Goal: Task Accomplishment & Management: Manage account settings

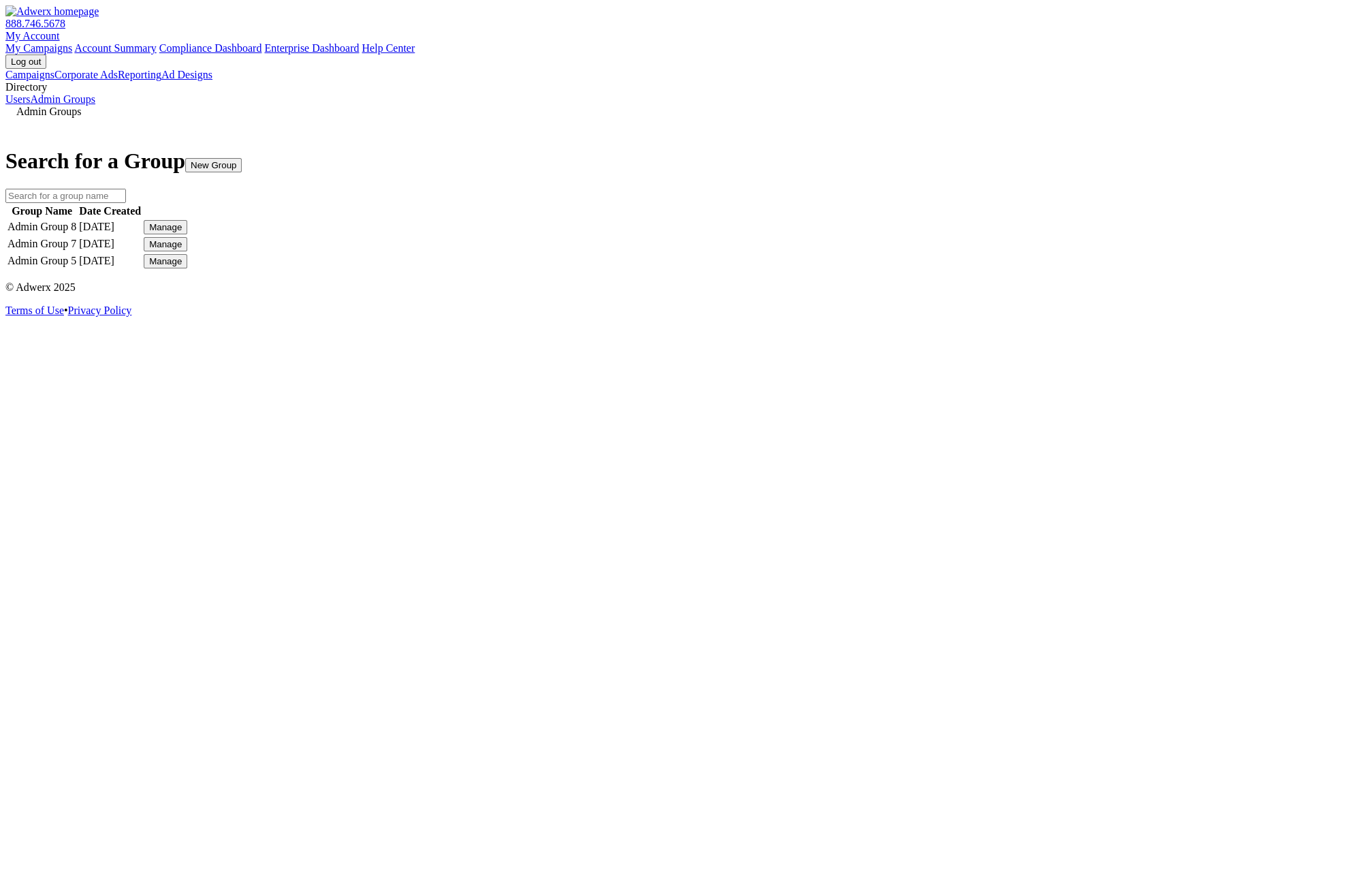
click at [182, 232] on div "Manage" at bounding box center [165, 227] width 32 height 10
click at [1021, 282] on div "Edit Group" at bounding box center [997, 278] width 49 height 12
click at [1021, 283] on link "Edit Group" at bounding box center [997, 278] width 49 height 12
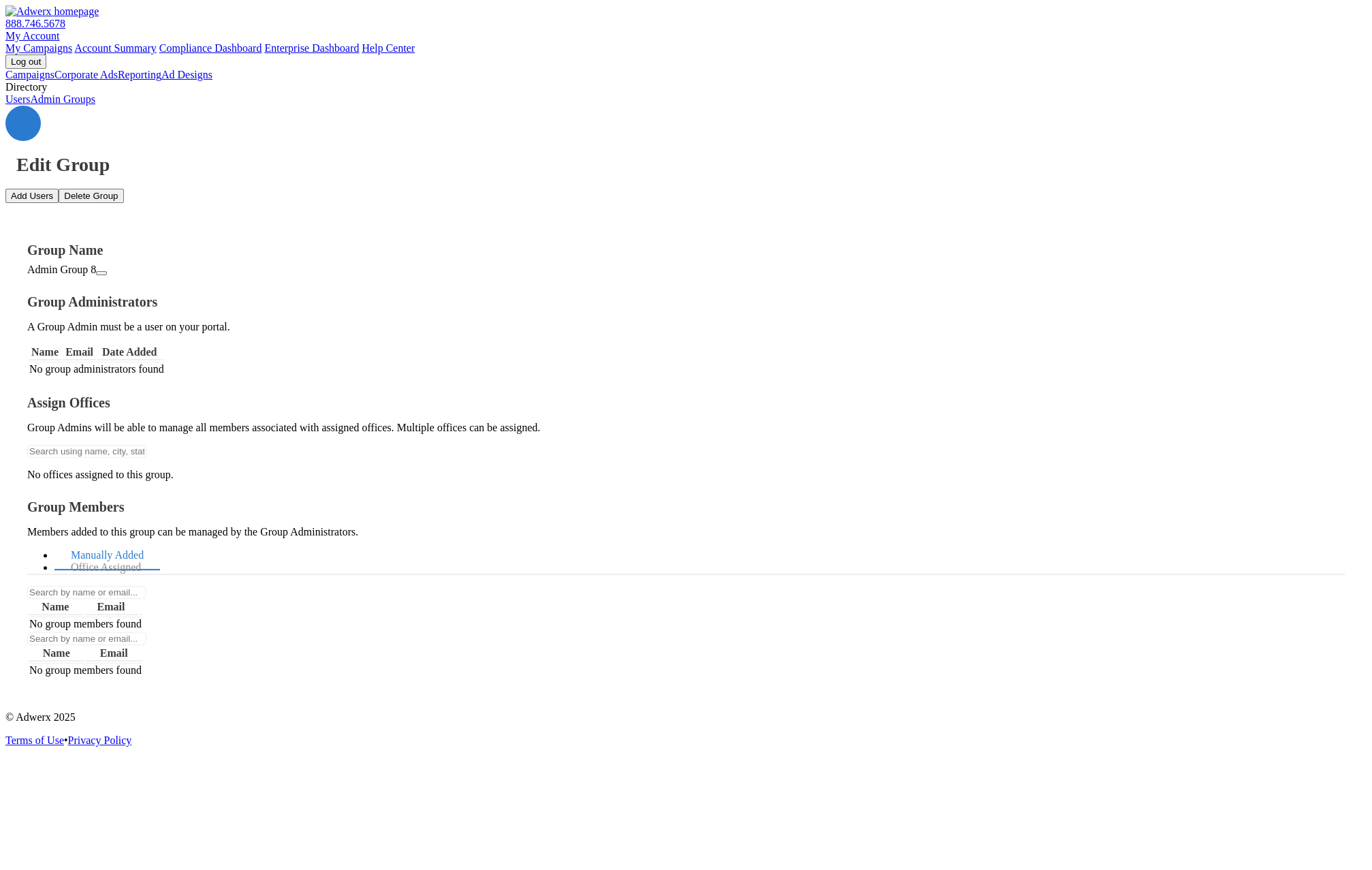
click at [23, 123] on icon at bounding box center [23, 123] width 0 height 0
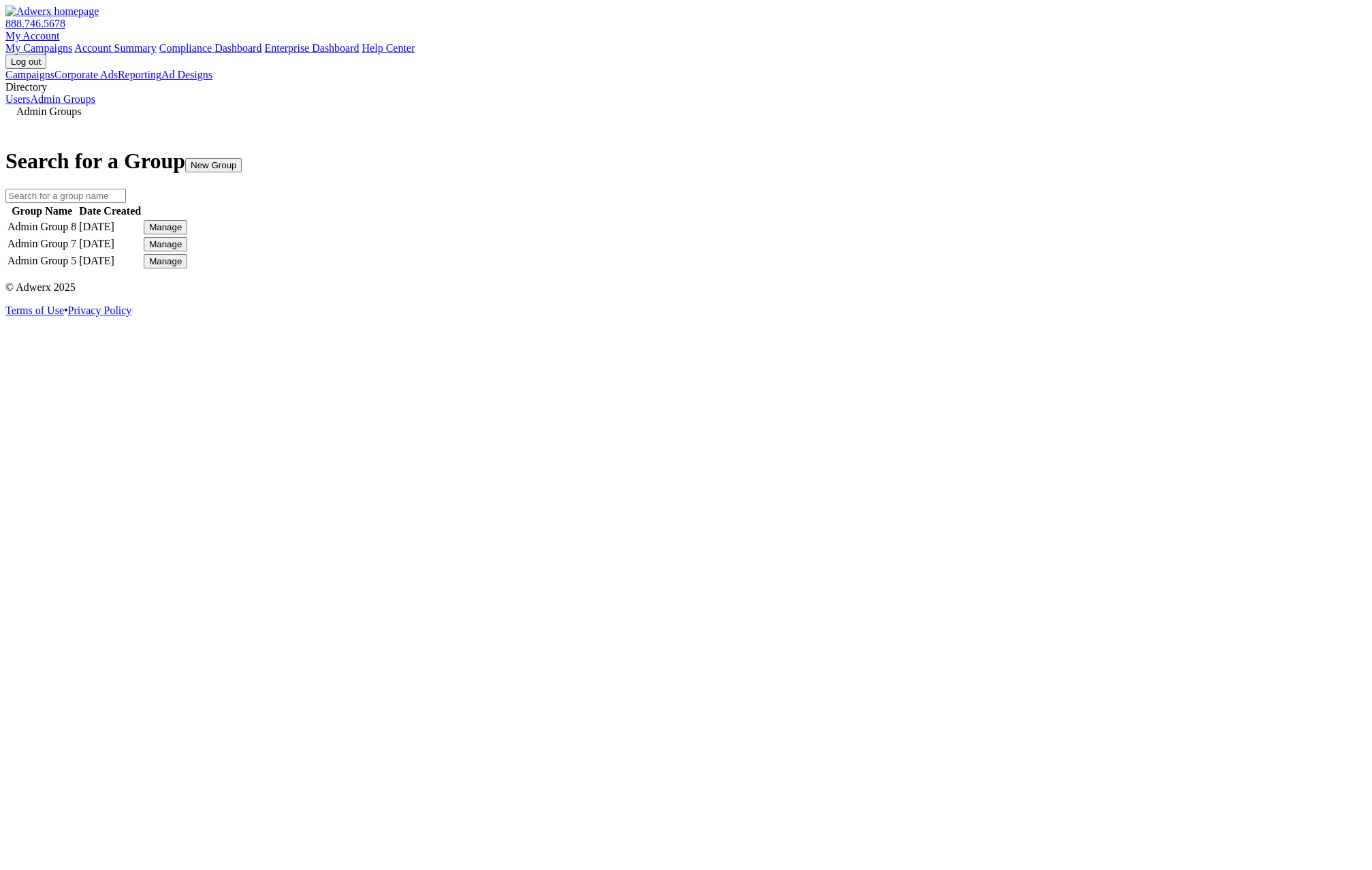
click at [182, 249] on div "Manage" at bounding box center [165, 244] width 32 height 10
click at [1017, 320] on link "Edit Group" at bounding box center [997, 314] width 49 height 12
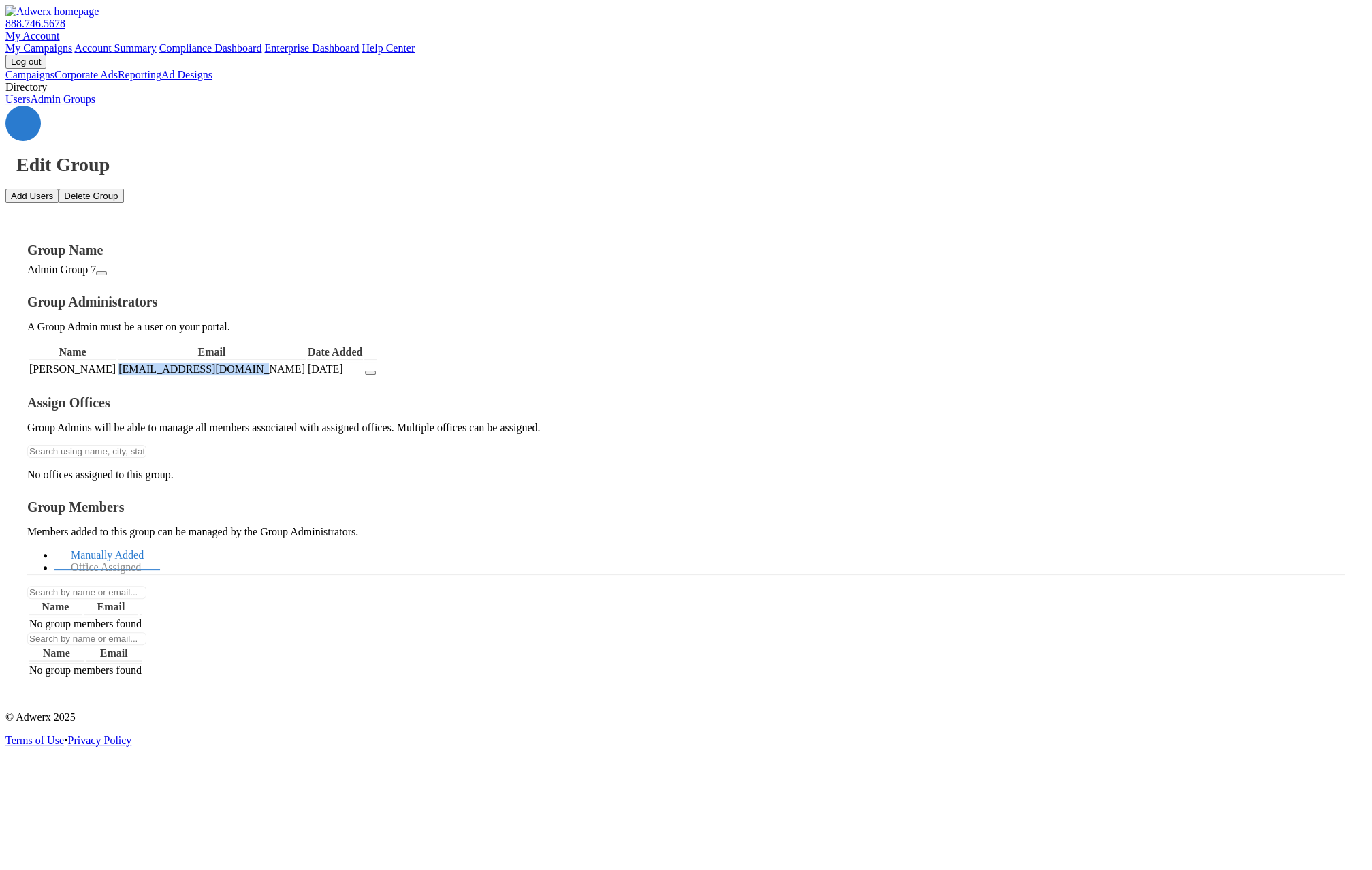
drag, startPoint x: 400, startPoint y: 307, endPoint x: 318, endPoint y: 306, distance: 82.0
click at [306, 362] on td "[EMAIL_ADDRESS][DOMAIN_NAME]" at bounding box center [211, 369] width 188 height 14
click at [376, 370] on button "button" at bounding box center [370, 372] width 11 height 4
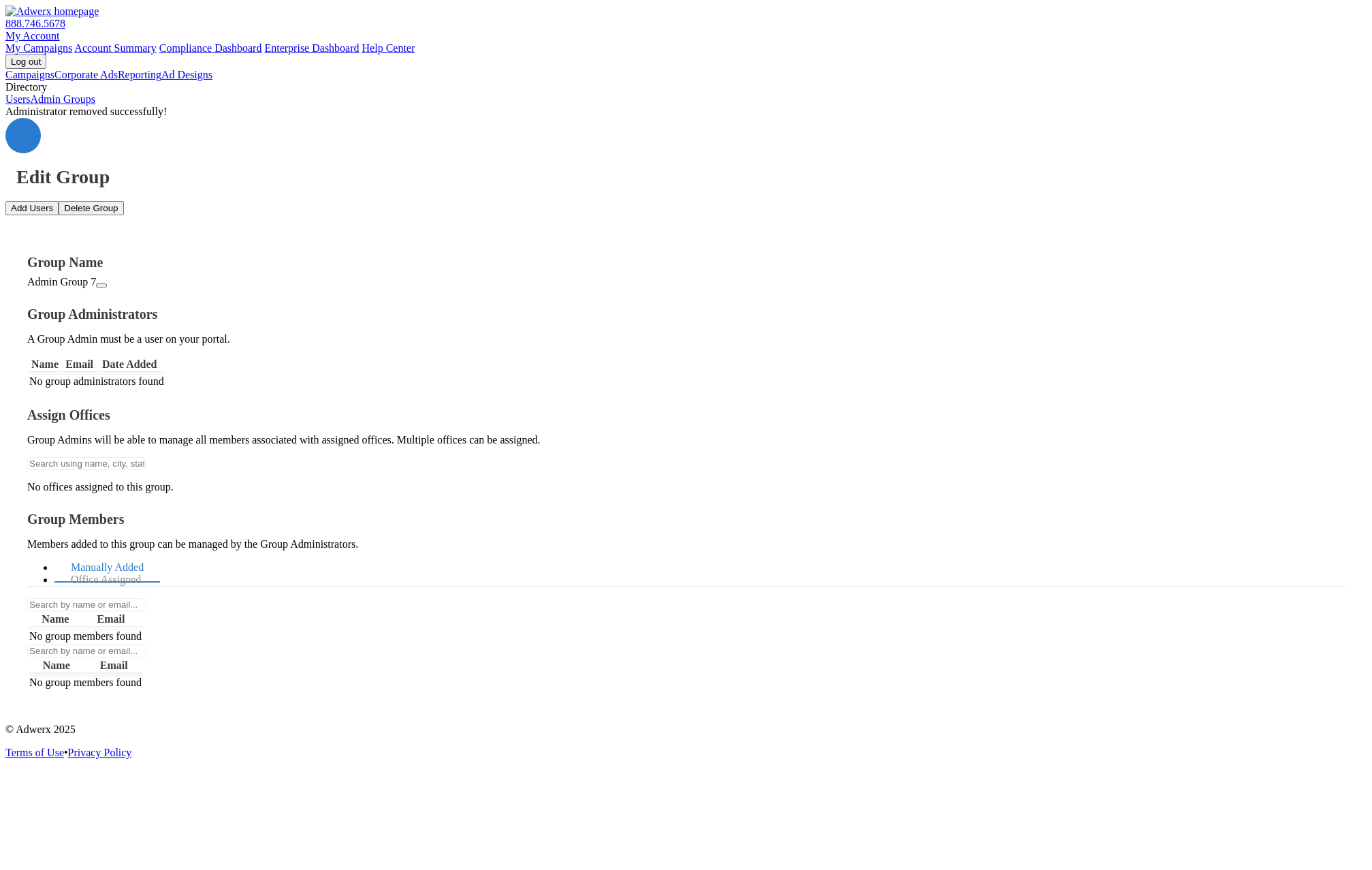
click at [59, 201] on button "Add Users" at bounding box center [31, 208] width 53 height 14
paste textarea "[EMAIL_ADDRESS][DOMAIN_NAME]"
type textarea "[EMAIL_ADDRESS][DOMAIN_NAME]"
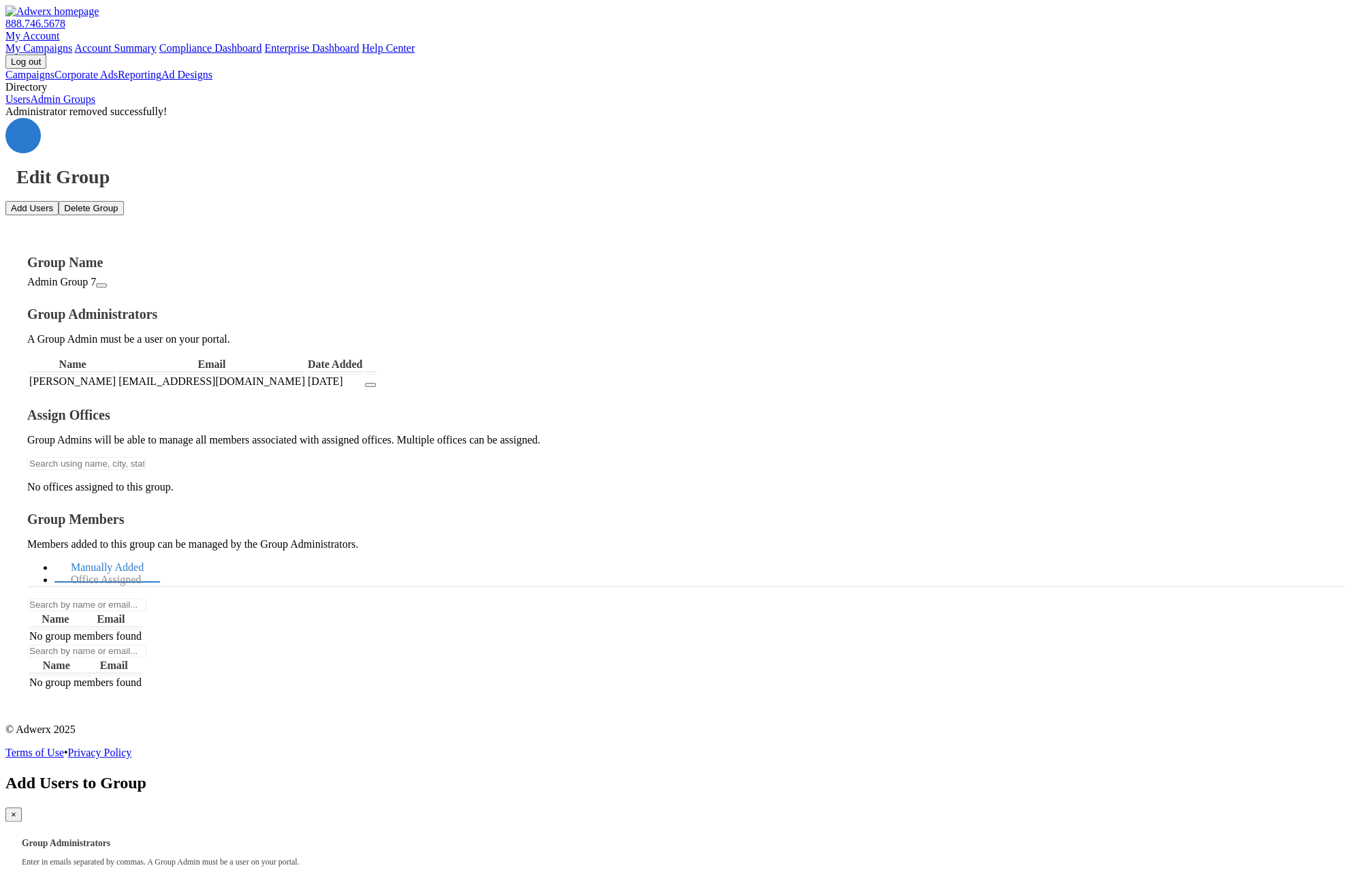
click at [16, 810] on span "×" at bounding box center [14, 815] width 5 height 10
click at [95, 105] on link "Admin Groups" at bounding box center [62, 100] width 66 height 12
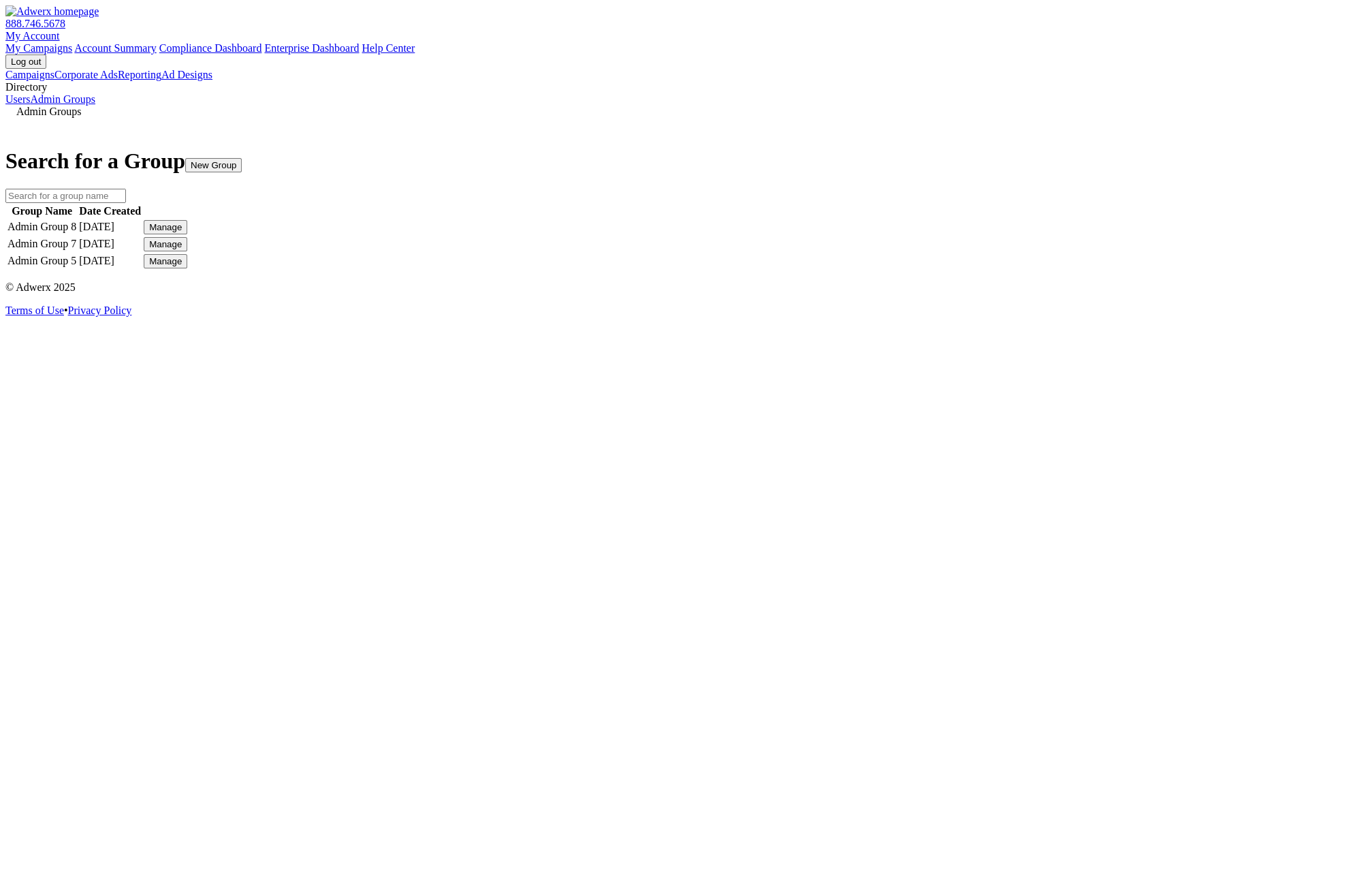
click at [182, 232] on div "Manage" at bounding box center [165, 227] width 32 height 10
click at [1021, 283] on link "Edit Group" at bounding box center [997, 278] width 49 height 12
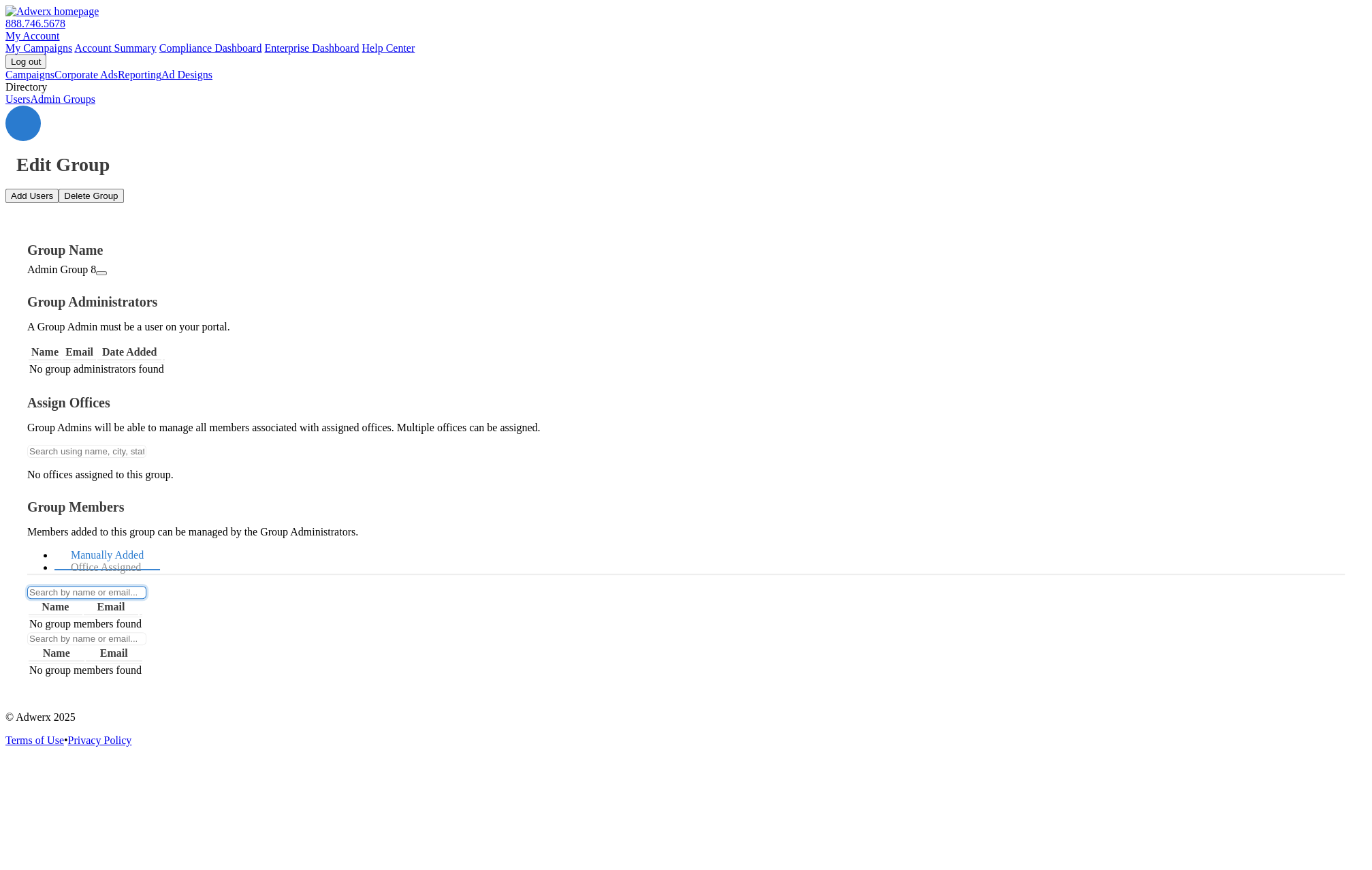
click at [146, 586] on input "text" at bounding box center [87, 592] width 119 height 13
click at [157, 553] on link "Office Assigned" at bounding box center [106, 568] width 103 height 29
click at [160, 541] on link "Manually Added" at bounding box center [107, 555] width 106 height 29
click at [146, 445] on input "text" at bounding box center [87, 451] width 119 height 13
type input "ra"
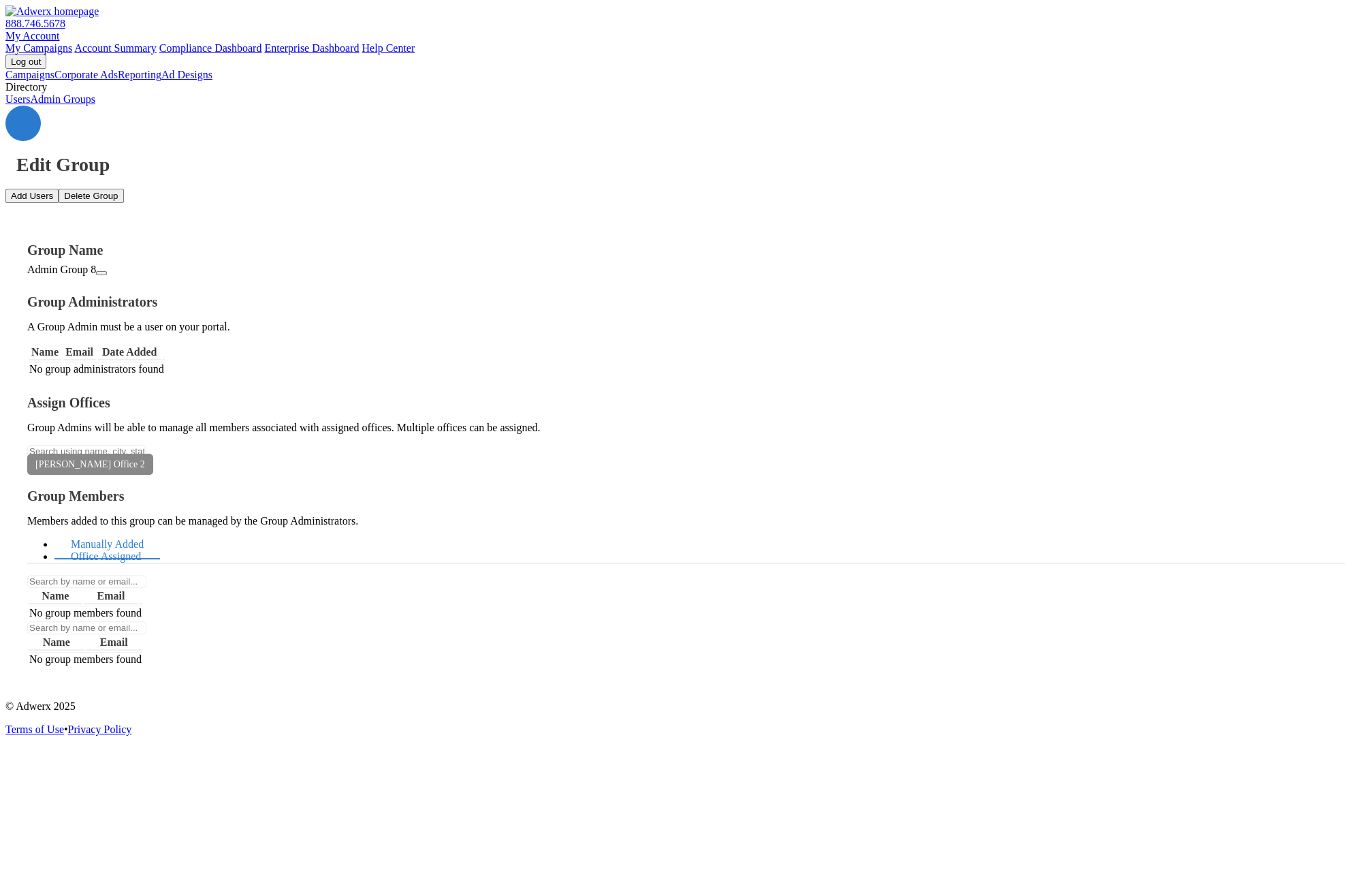
click at [157, 542] on link "Office Assigned" at bounding box center [106, 557] width 103 height 29
click at [146, 445] on input "text" at bounding box center [87, 451] width 119 height 13
type input "[PERSON_NAME]"
click at [288, 869] on button "[PERSON_NAME] Office 1" at bounding box center [686, 879] width 1372 height 19
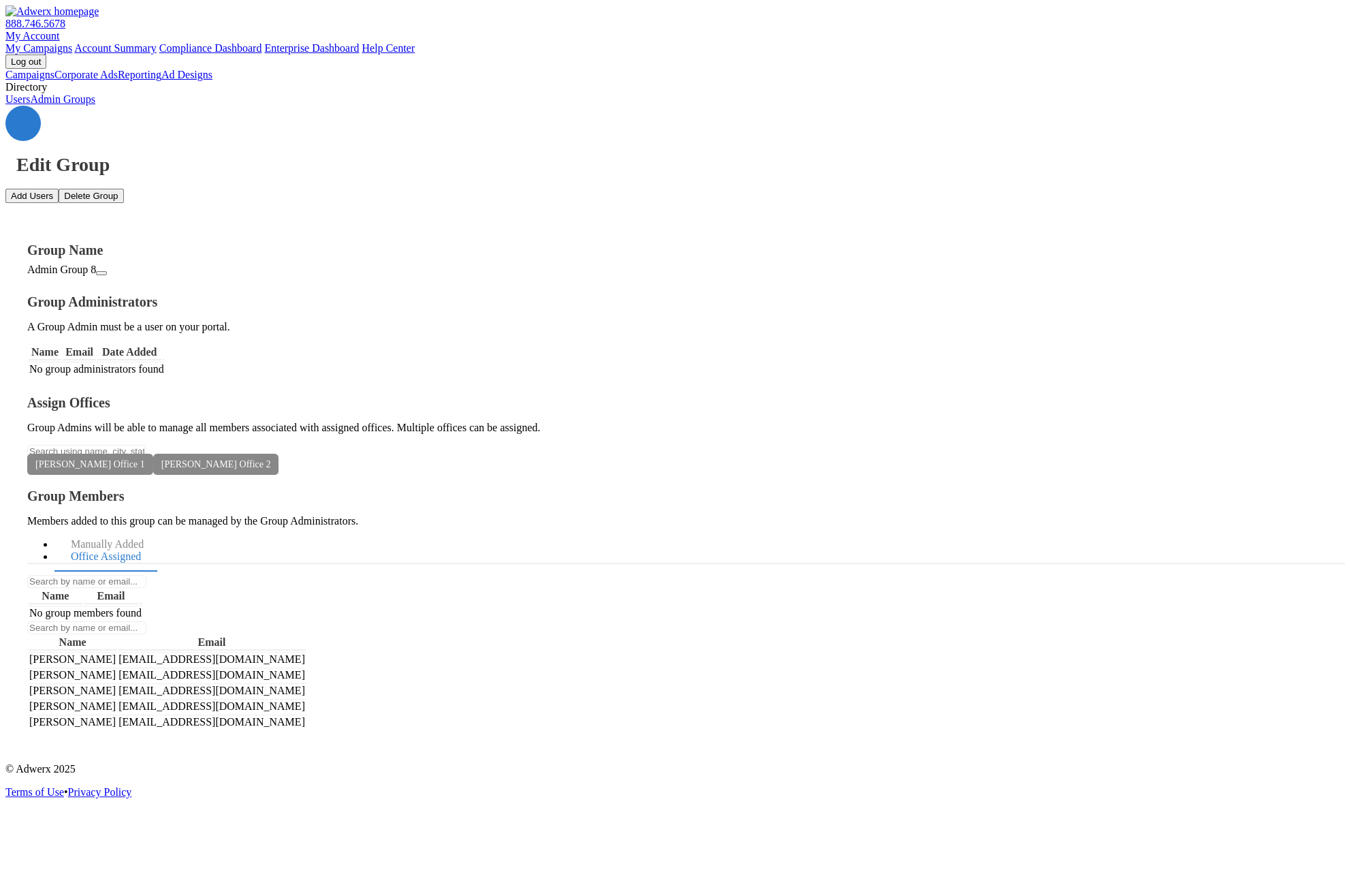
click at [306, 652] on td "[EMAIL_ADDRESS][DOMAIN_NAME]" at bounding box center [211, 659] width 188 height 14
copy td "[EMAIL_ADDRESS][DOMAIN_NAME]"
click at [160, 530] on link "Manually Added" at bounding box center [107, 545] width 106 height 29
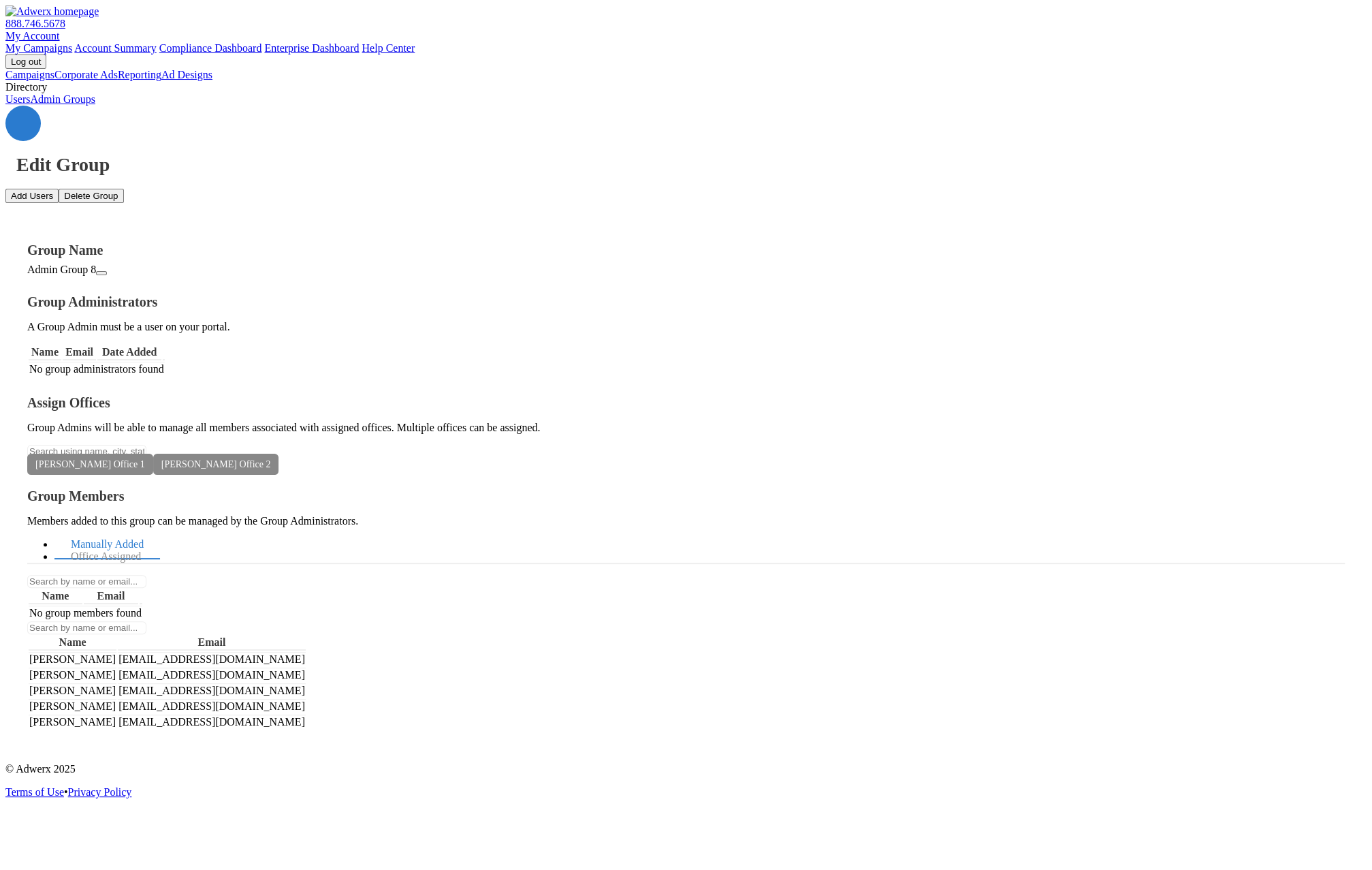
click at [59, 189] on button "Add Users" at bounding box center [31, 196] width 53 height 14
paste textarea "[EMAIL_ADDRESS][DOMAIN_NAME]"
type textarea "[EMAIL_ADDRESS][DOMAIN_NAME]"
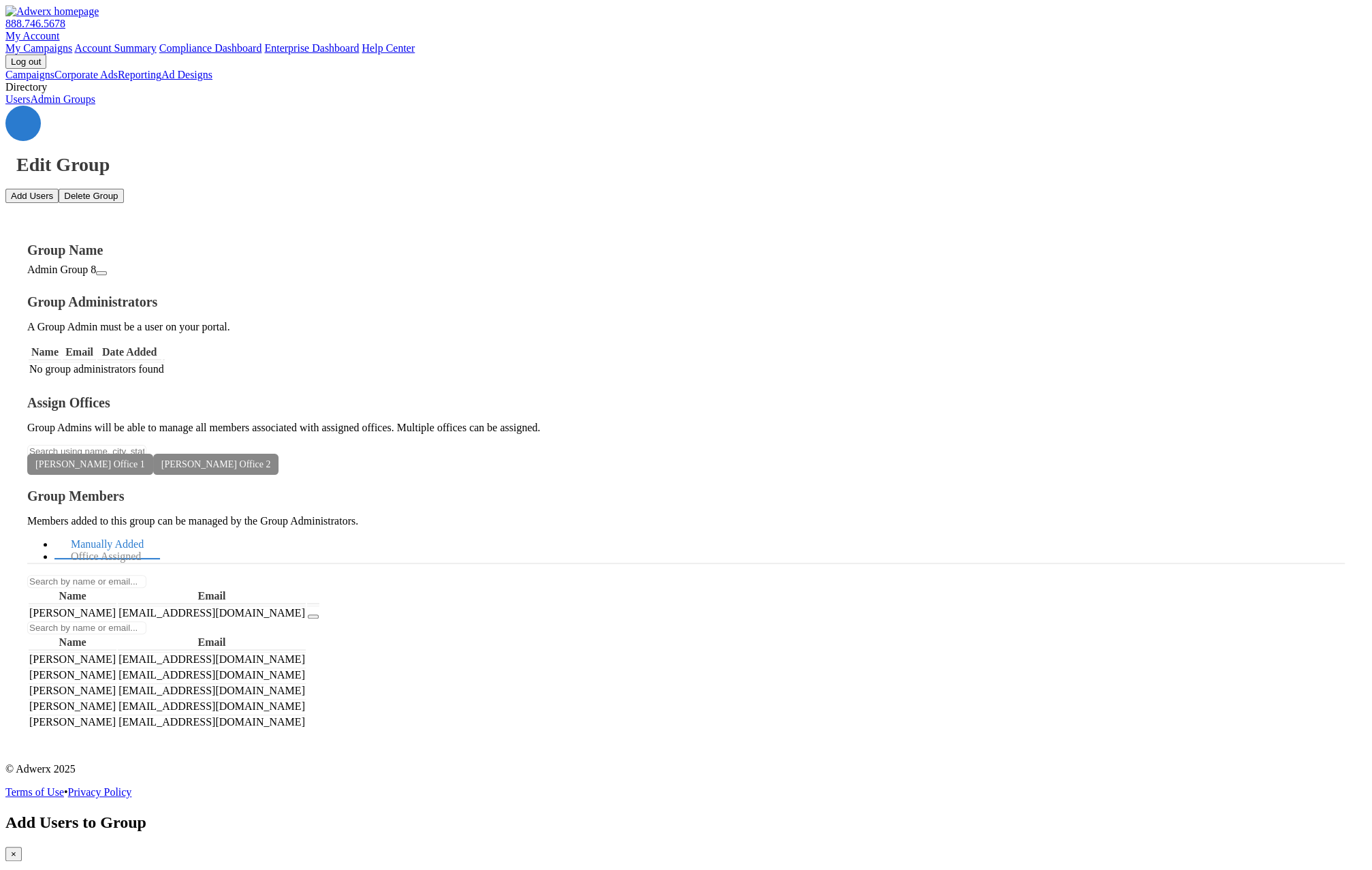
click at [16, 849] on span "×" at bounding box center [14, 854] width 5 height 10
click at [313, 616] on icon "button" at bounding box center [313, 616] width 0 height 0
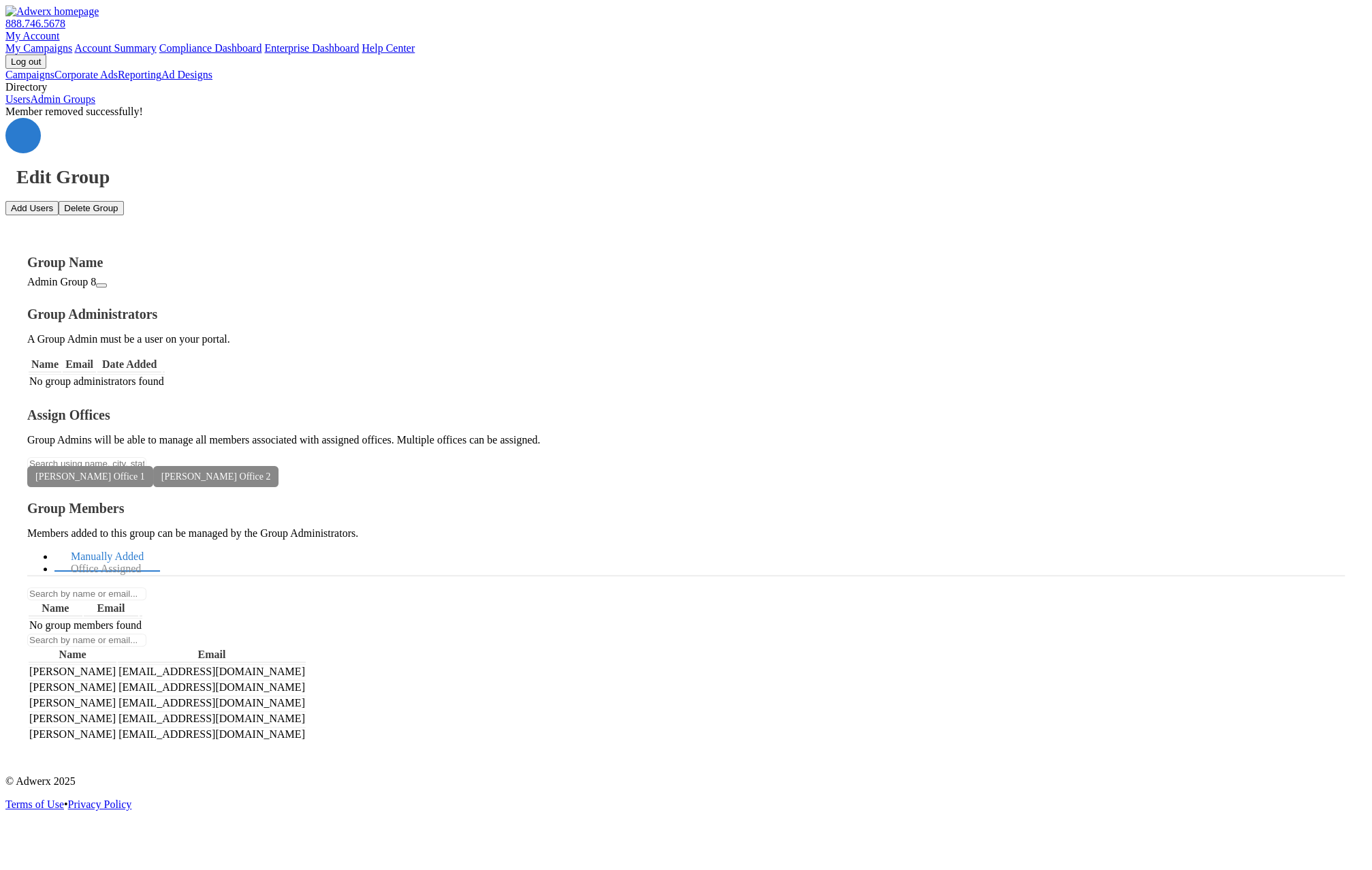
click at [59, 201] on button "Add Users" at bounding box center [31, 208] width 53 height 14
paste textarea "[EMAIL_ADDRESS][DOMAIN_NAME]"
type textarea "[EMAIL_ADDRESS][DOMAIN_NAME]"
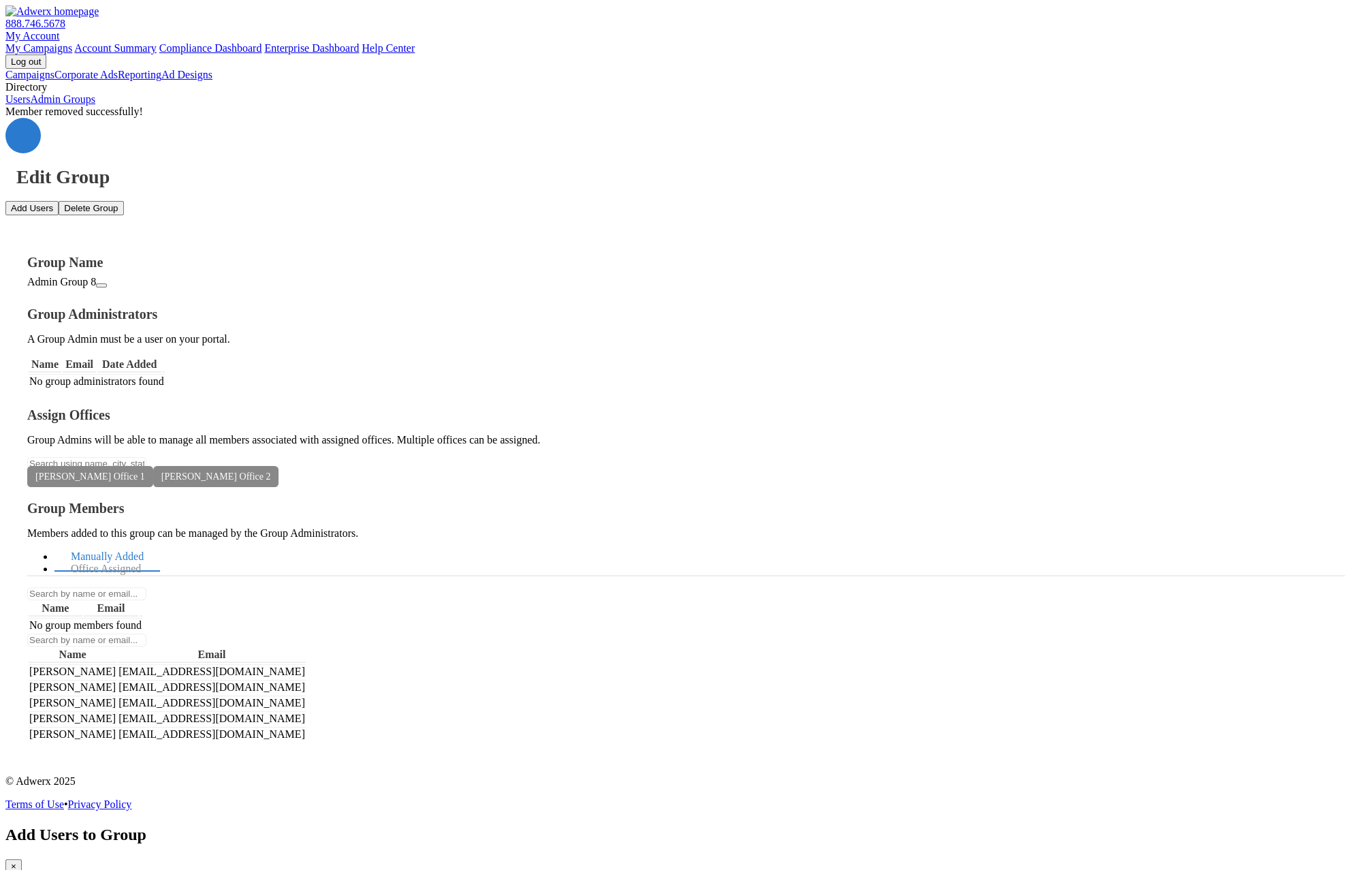
click at [16, 861] on span "×" at bounding box center [14, 866] width 5 height 10
click at [59, 201] on button "Add Users" at bounding box center [31, 208] width 53 height 14
type textarea "a"
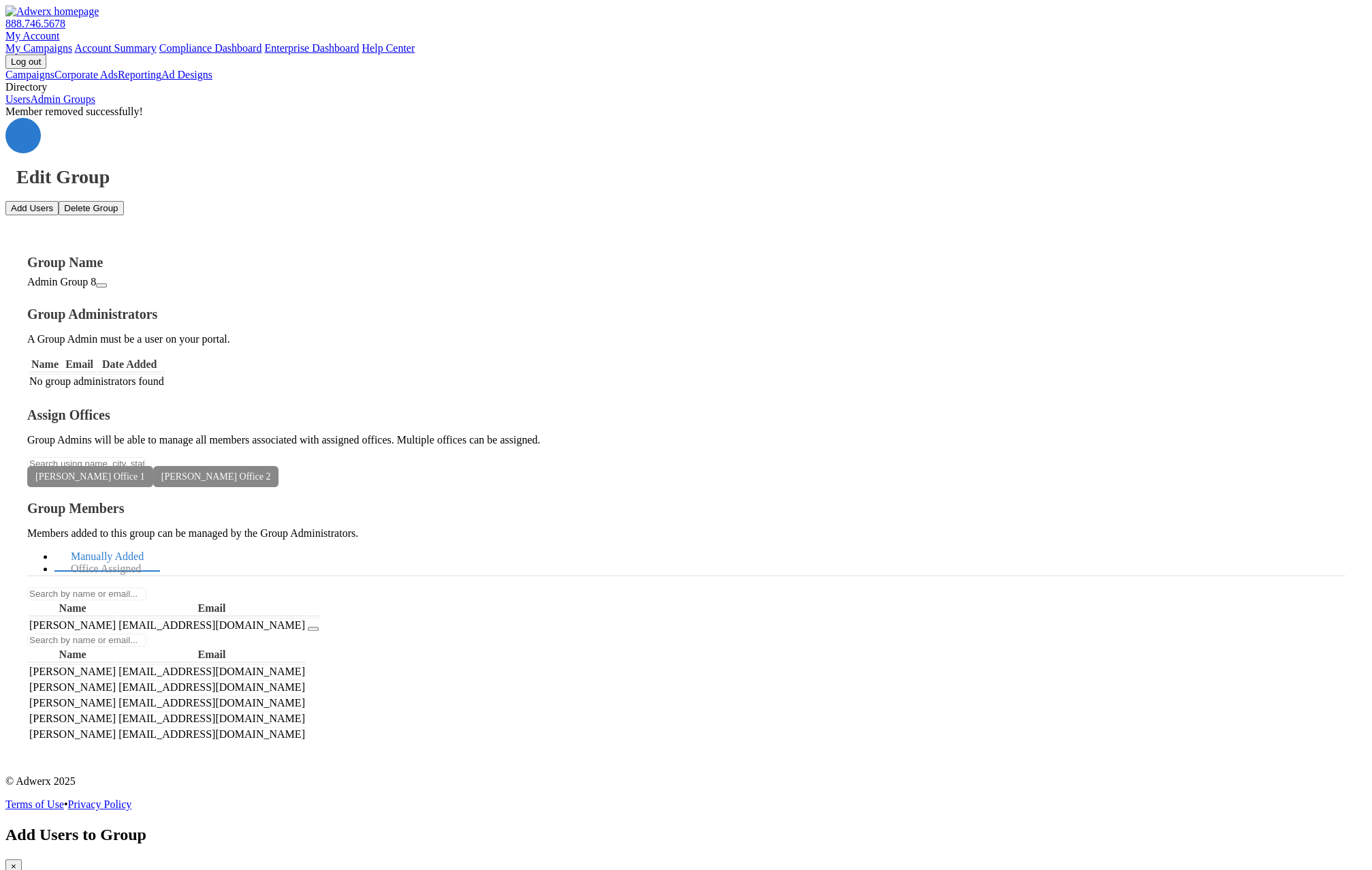
type textarea "[EMAIL_ADDRESS][DOMAIN_NAME]"
drag, startPoint x: 423, startPoint y: 364, endPoint x: 275, endPoint y: 361, distance: 148.0
click at [281, 374] on tr "[PERSON_NAME] [EMAIL_ADDRESS][DOMAIN_NAME] [DATE]" at bounding box center [203, 381] width 348 height 14
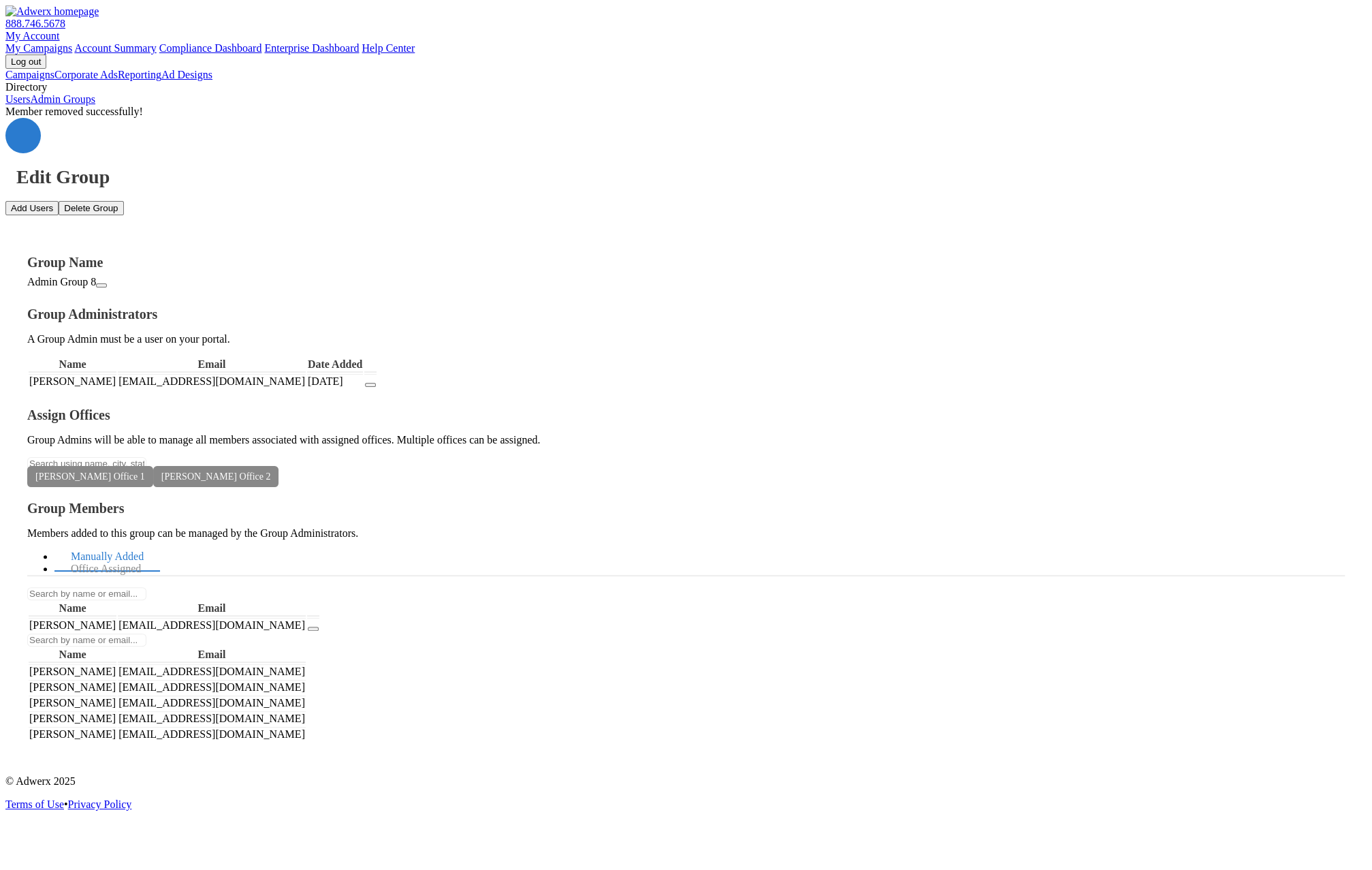
click at [1130, 522] on div "Group Members Members added to this group can be managed by the Group Administr…" at bounding box center [686, 621] width 1318 height 242
